Goal: Information Seeking & Learning: Learn about a topic

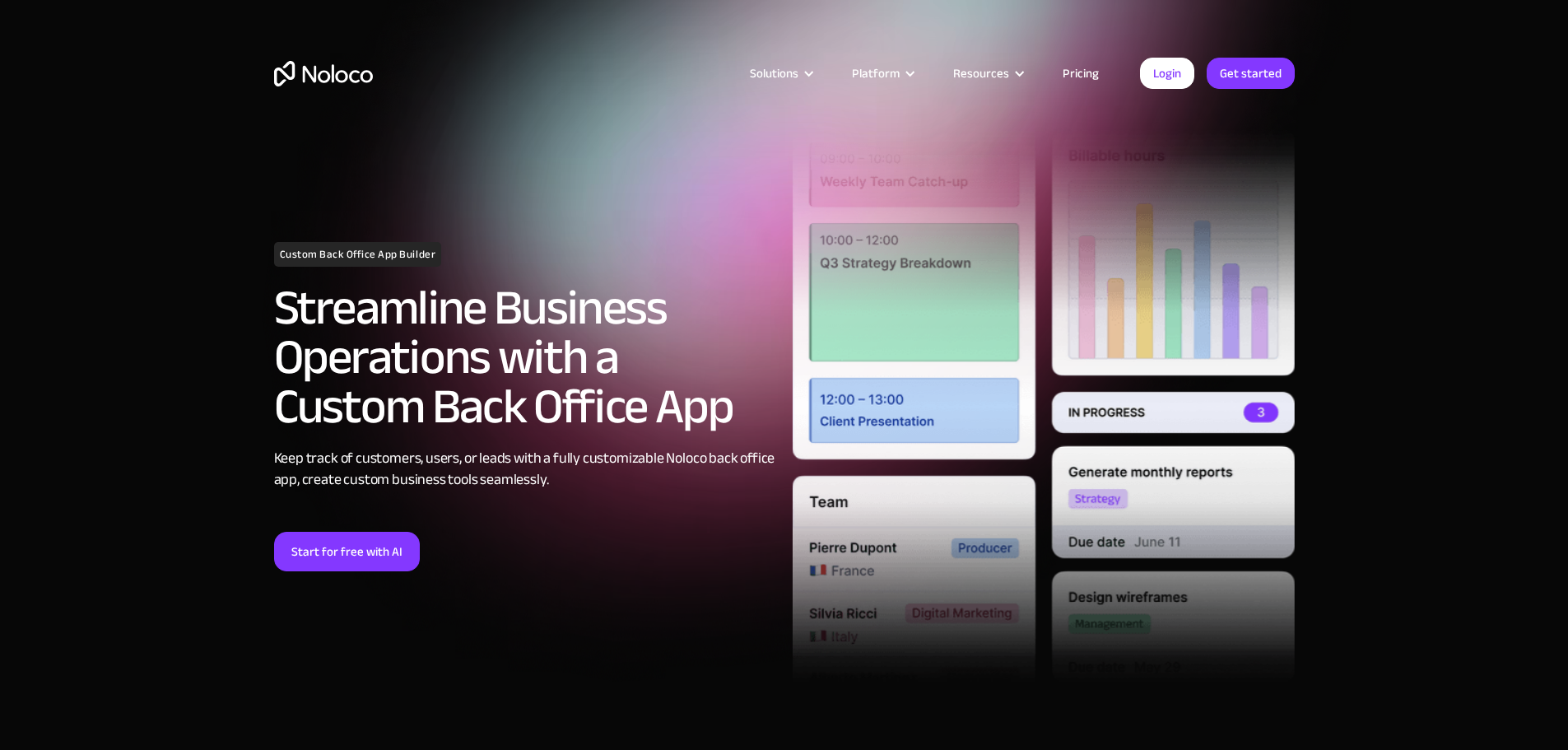
click at [1087, 67] on link "Pricing" at bounding box center [1080, 73] width 77 height 22
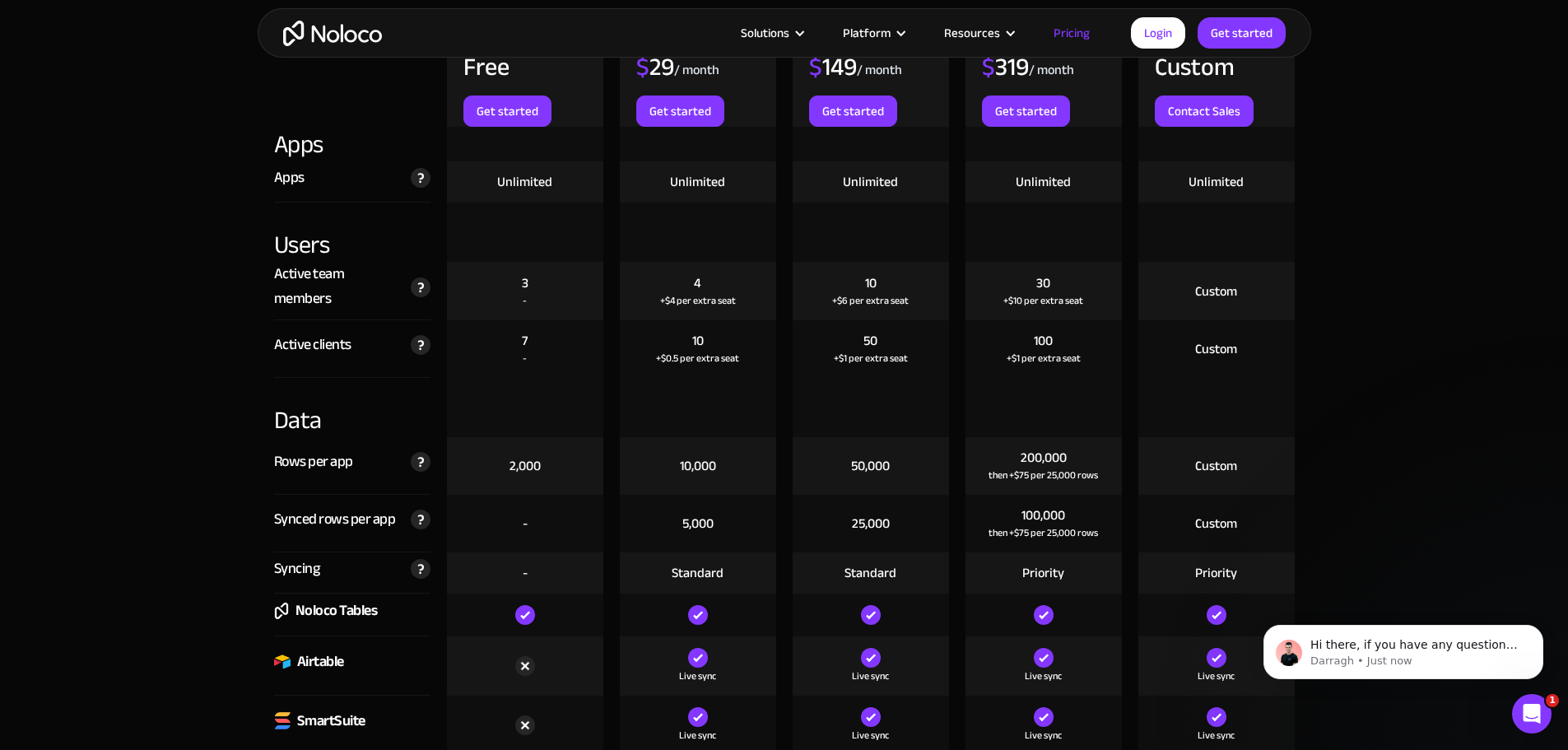
scroll to position [1866, 0]
drag, startPoint x: 492, startPoint y: 178, endPoint x: 573, endPoint y: 178, distance: 81.0
click at [573, 178] on div "Unlimited" at bounding box center [525, 180] width 157 height 41
drag, startPoint x: 525, startPoint y: 290, endPoint x: 537, endPoint y: 306, distance: 20.0
click at [542, 288] on div "3 -" at bounding box center [525, 291] width 157 height 59
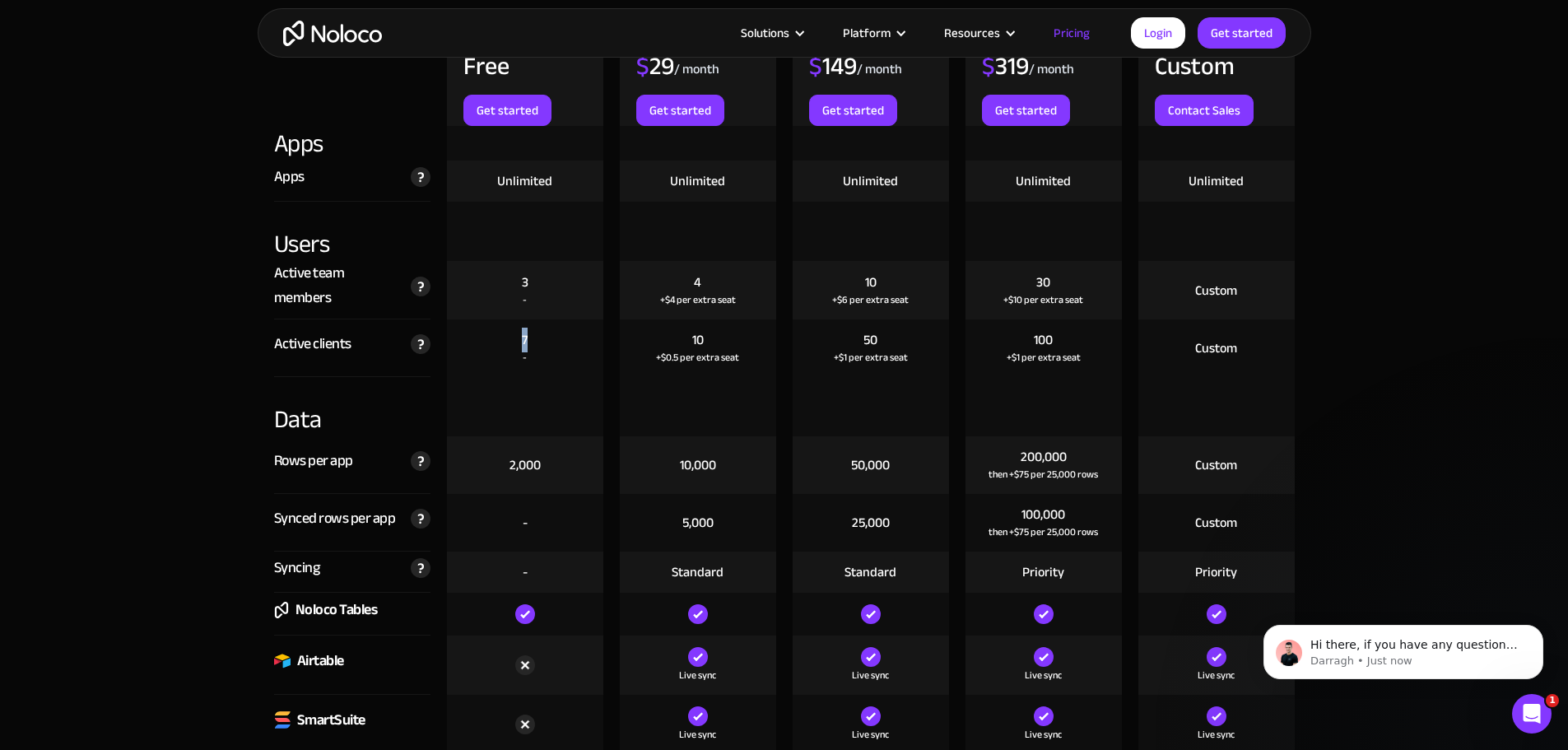
drag, startPoint x: 519, startPoint y: 347, endPoint x: 553, endPoint y: 348, distance: 34.0
click at [553, 348] on div "7 -" at bounding box center [525, 347] width 157 height 58
drag, startPoint x: 501, startPoint y: 471, endPoint x: 578, endPoint y: 472, distance: 77.0
click at [578, 472] on div "2,000" at bounding box center [525, 464] width 157 height 58
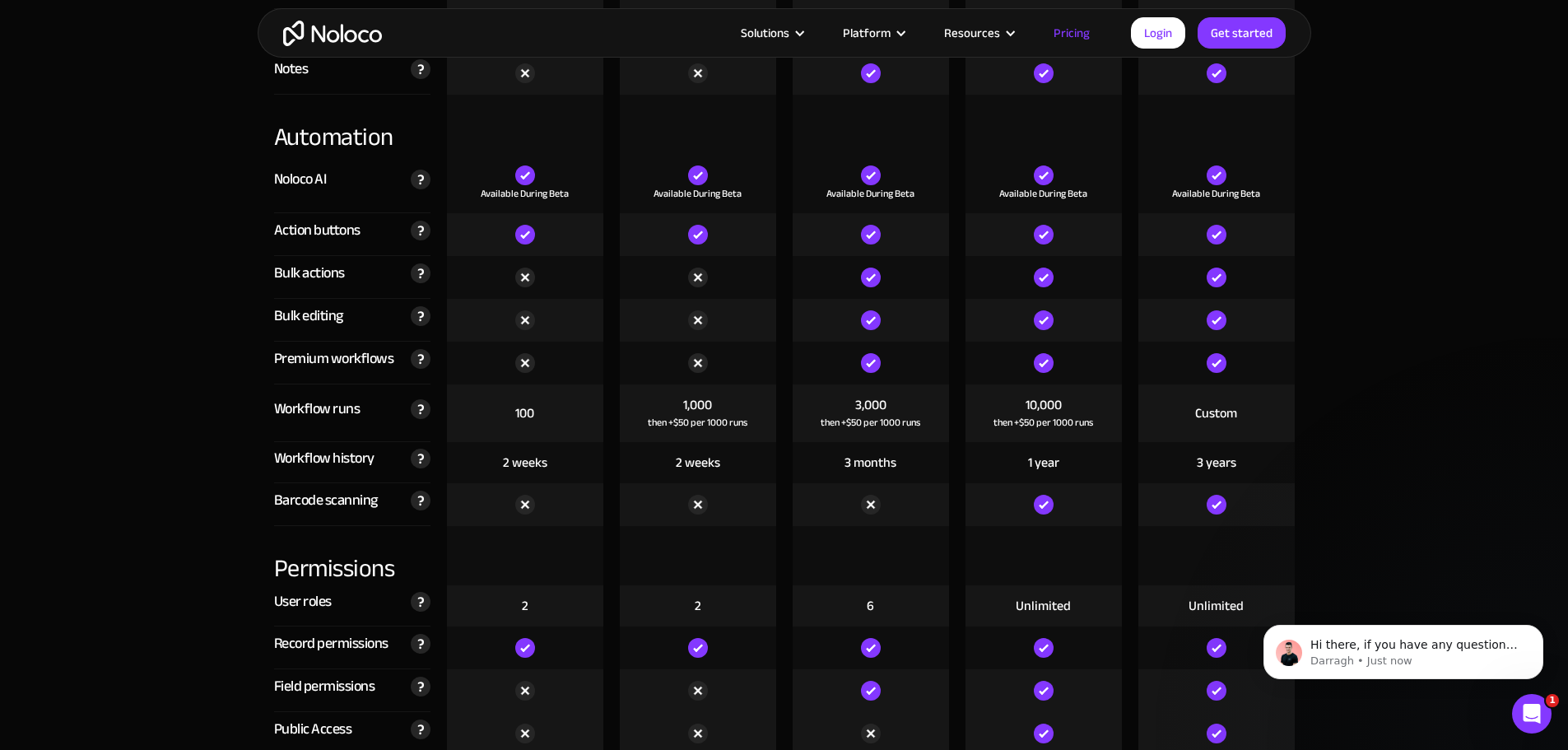
scroll to position [3291, 0]
